Goal: Navigation & Orientation: Find specific page/section

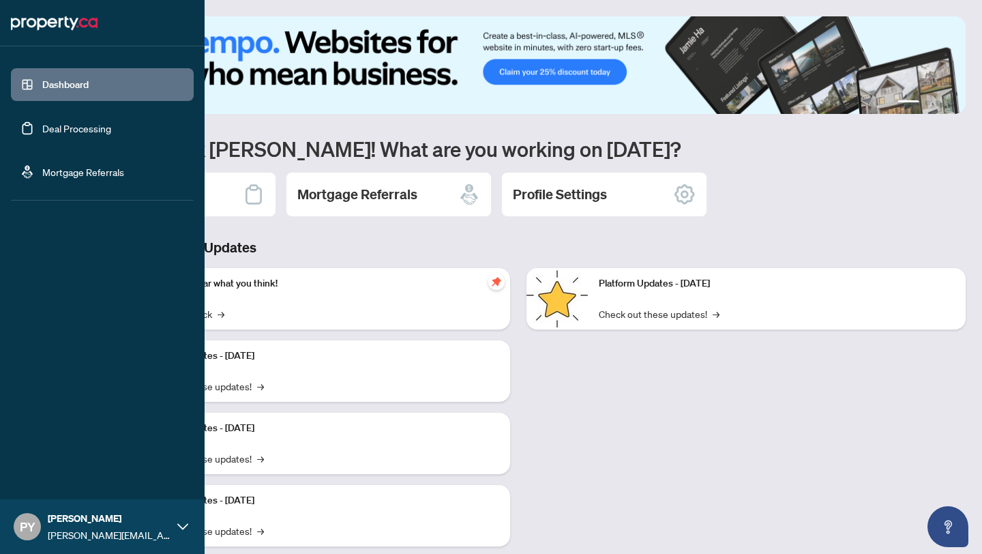
click at [42, 122] on link "Deal Processing" at bounding box center [76, 128] width 69 height 12
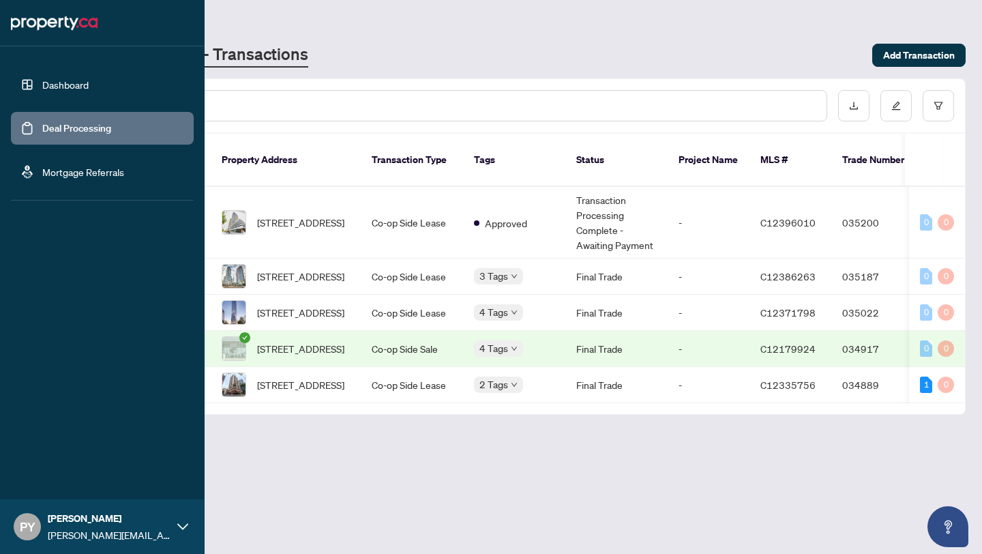
click at [50, 87] on link "Dashboard" at bounding box center [65, 84] width 46 height 12
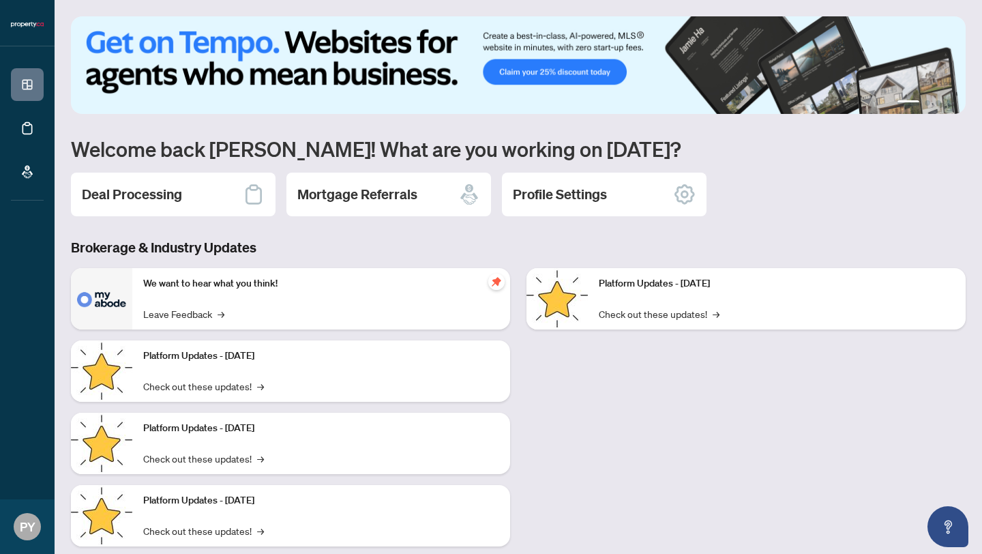
scroll to position [29, 0]
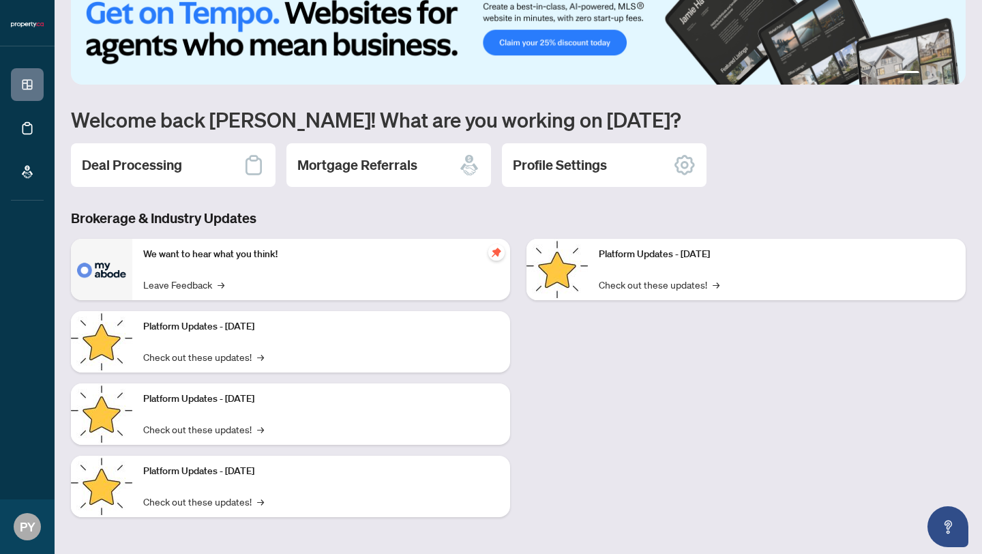
click at [305, 265] on div "We want to hear what you think! Leave Feedback →" at bounding box center [321, 269] width 378 height 61
click at [113, 278] on img at bounding box center [101, 269] width 61 height 61
click at [109, 265] on img at bounding box center [101, 269] width 61 height 61
click at [220, 261] on p "We want to hear what you think!" at bounding box center [321, 254] width 356 height 15
click at [109, 270] on img at bounding box center [101, 269] width 61 height 61
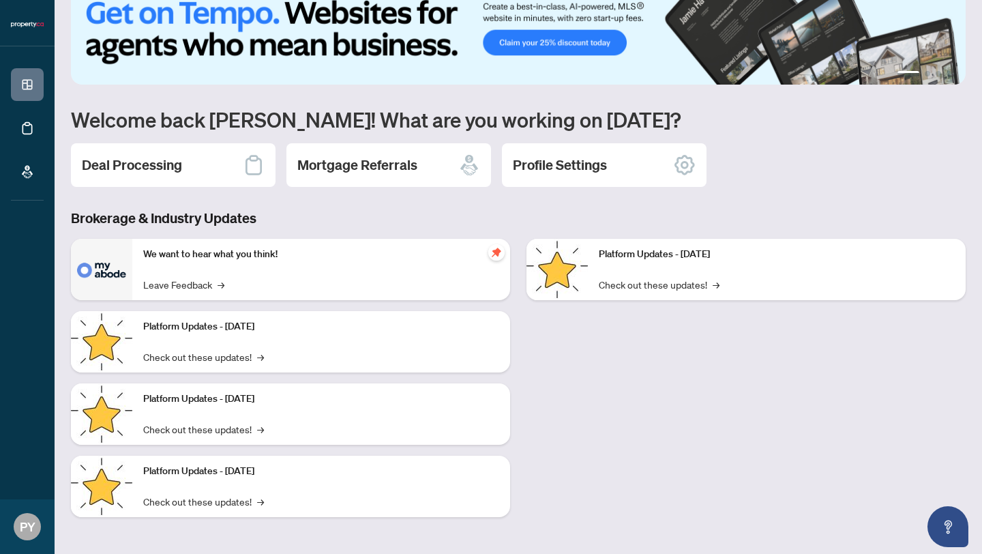
click at [112, 273] on img at bounding box center [101, 269] width 61 height 61
click at [200, 286] on link "Leave Feedback →" at bounding box center [183, 284] width 81 height 15
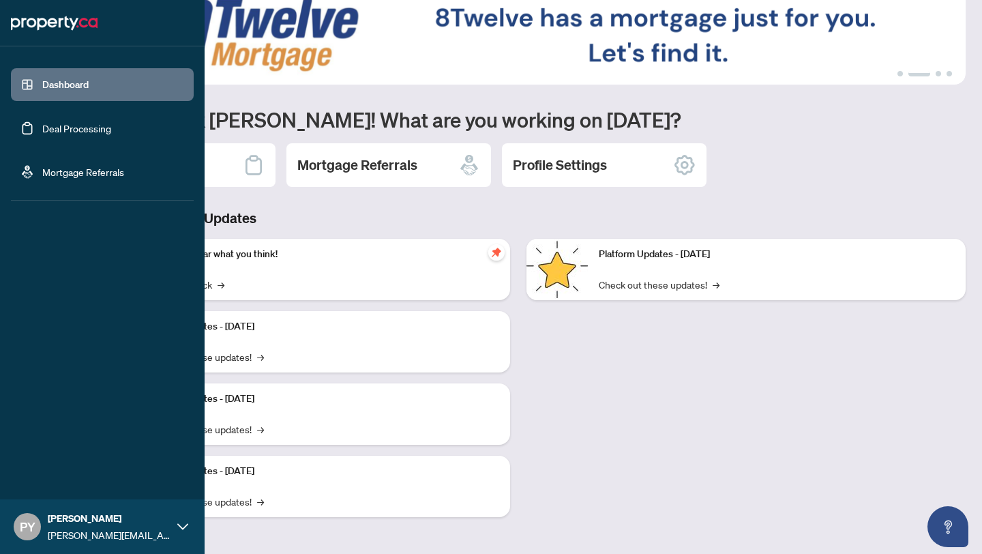
click at [97, 316] on div "Dashboard Deal Processing Mortgage Referrals PY Peter Yen peter@property.ca" at bounding box center [102, 277] width 205 height 554
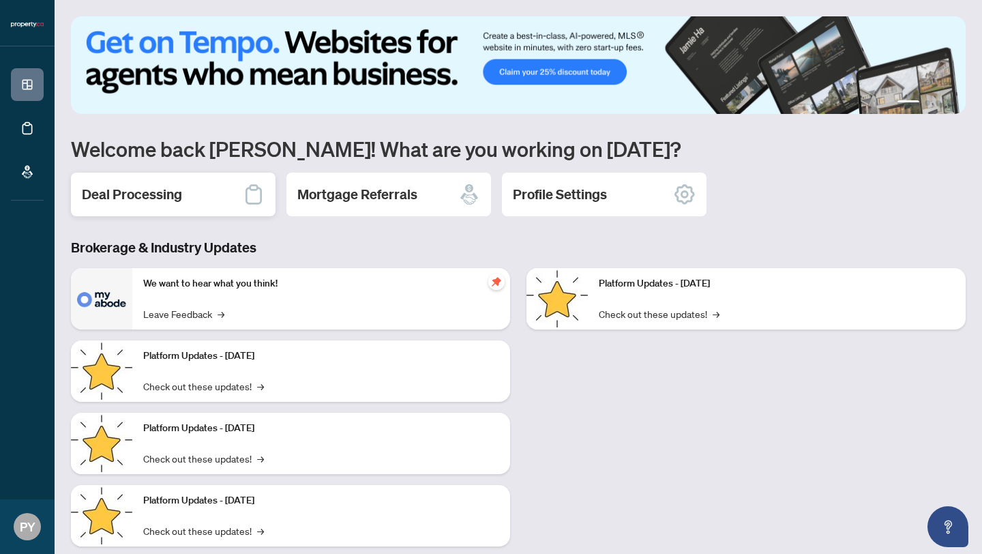
click at [144, 196] on h2 "Deal Processing" at bounding box center [132, 194] width 100 height 19
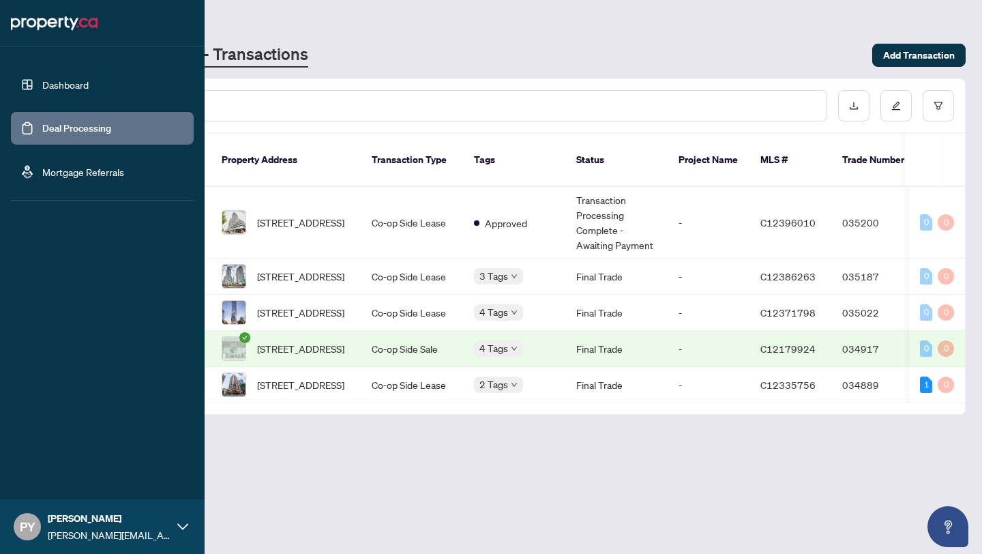
click at [42, 88] on link "Dashboard" at bounding box center [65, 84] width 46 height 12
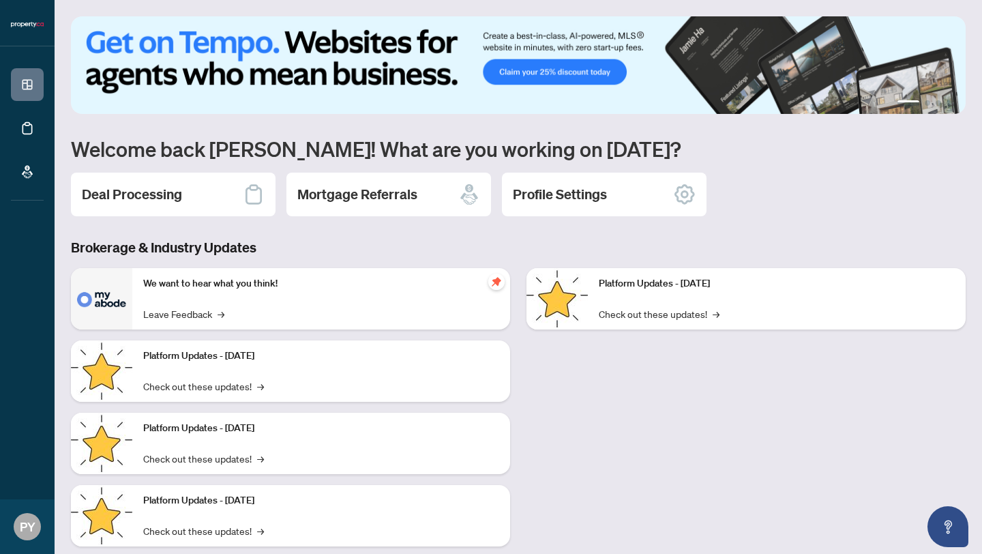
scroll to position [29, 0]
